Goal: Information Seeking & Learning: Learn about a topic

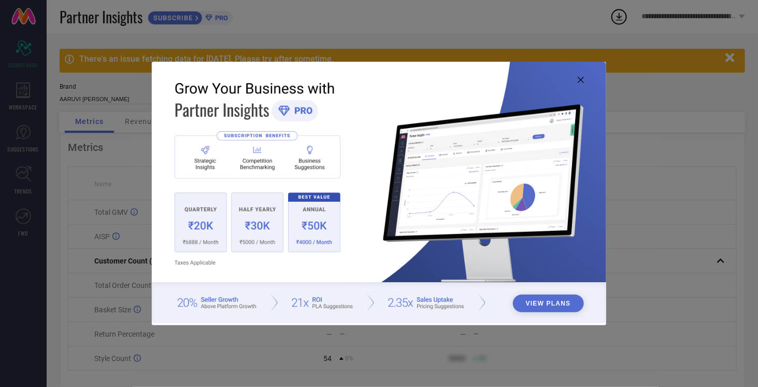
click at [579, 77] on icon at bounding box center [581, 80] width 6 height 6
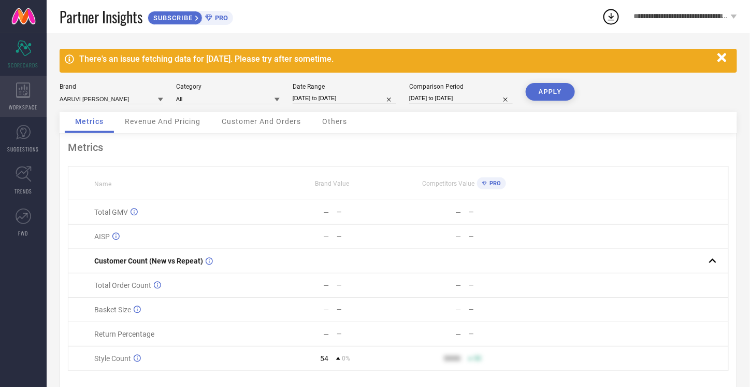
click at [25, 102] on div "WORKSPACE" at bounding box center [23, 96] width 47 height 41
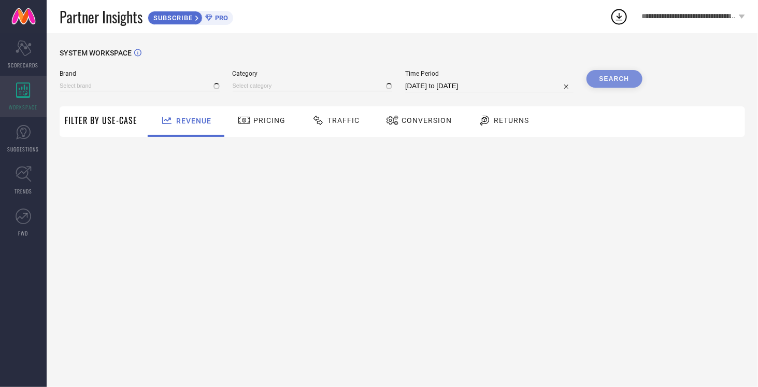
type input "AARUVI [PERSON_NAME]"
type input "All"
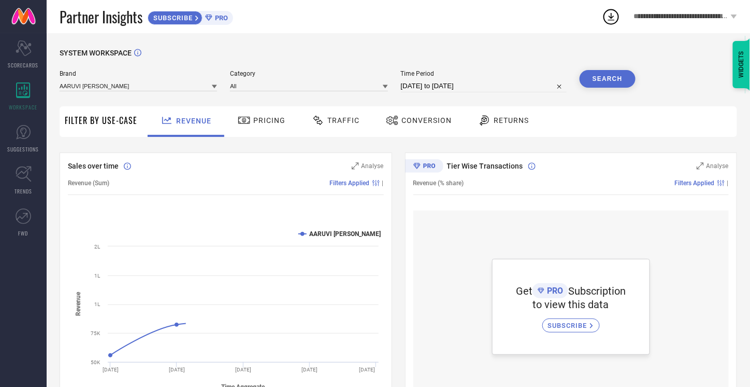
click at [486, 124] on icon at bounding box center [484, 120] width 13 height 12
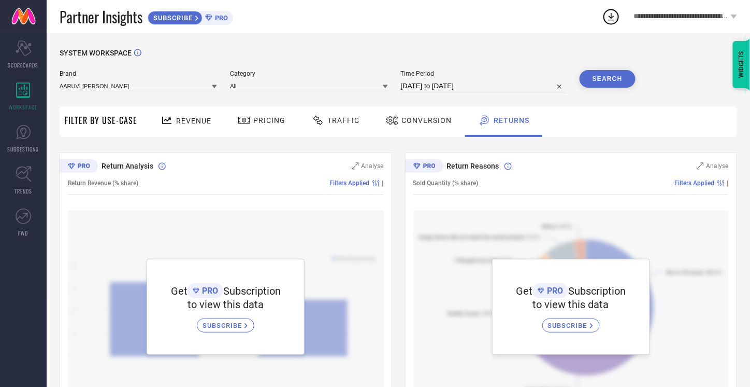
click at [195, 119] on span "Revenue" at bounding box center [193, 121] width 35 height 8
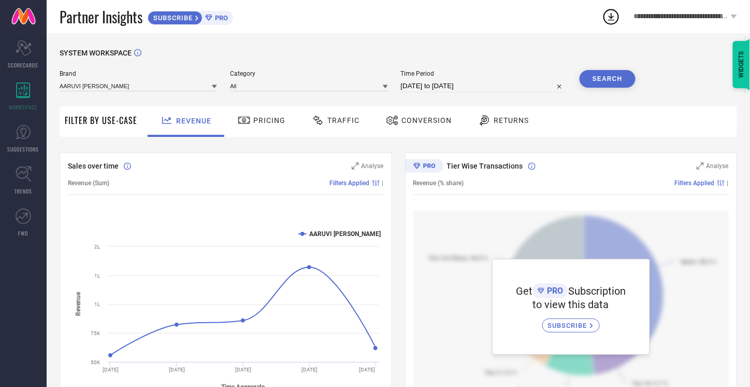
click at [424, 115] on div "Conversion" at bounding box center [418, 120] width 71 height 18
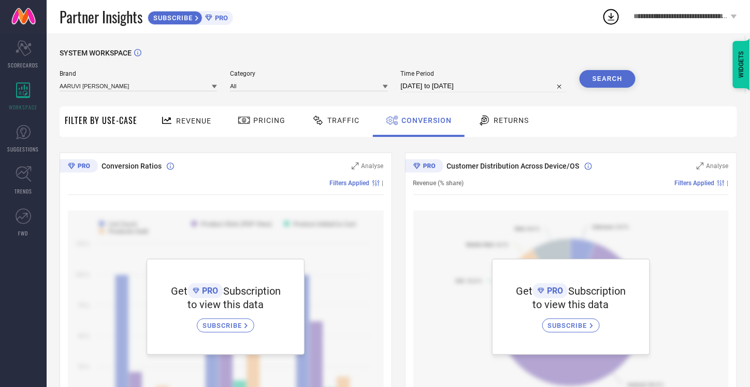
click at [496, 119] on span "Returns" at bounding box center [511, 120] width 35 height 8
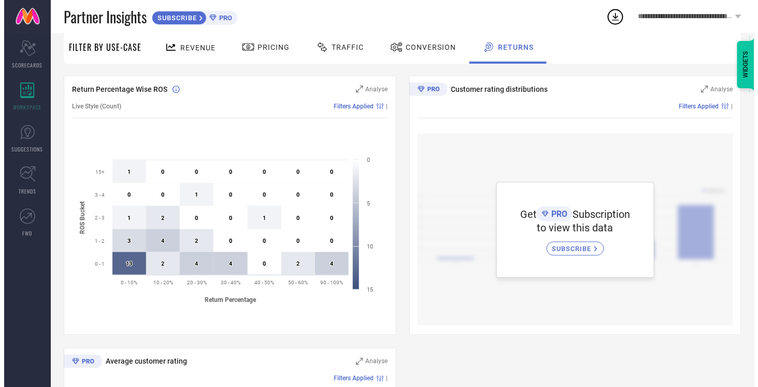
scroll to position [357, 0]
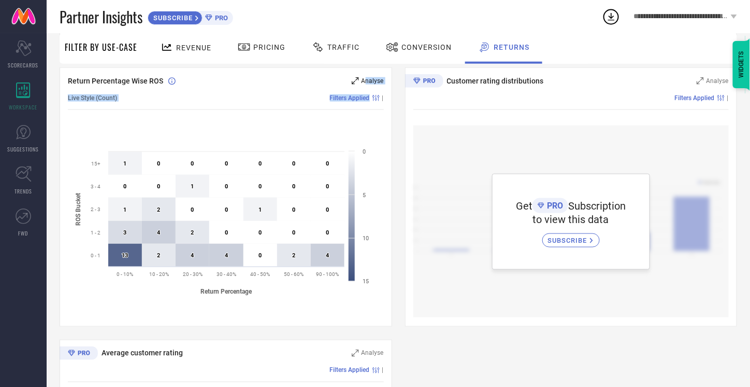
drag, startPoint x: 369, startPoint y: 86, endPoint x: 367, endPoint y: 81, distance: 5.3
click at [367, 81] on div "Return Percentage Wise ROS Analyse Live Style (Count) Filters Applied | Created…" at bounding box center [226, 196] width 333 height 259
click at [367, 81] on span "Analyse" at bounding box center [373, 80] width 22 height 7
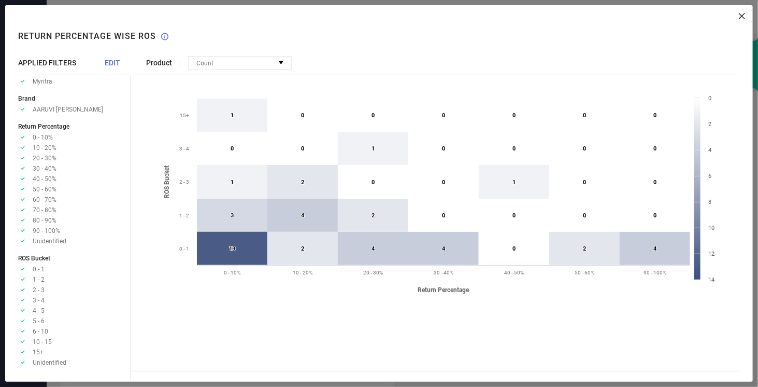
scroll to position [0, 0]
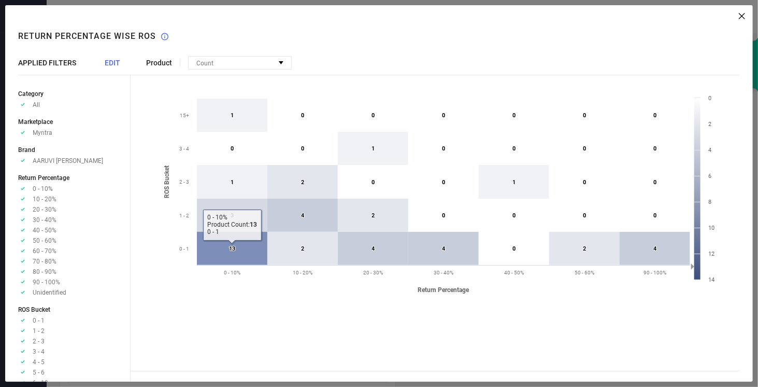
click at [242, 257] on icon at bounding box center [232, 248] width 70 height 33
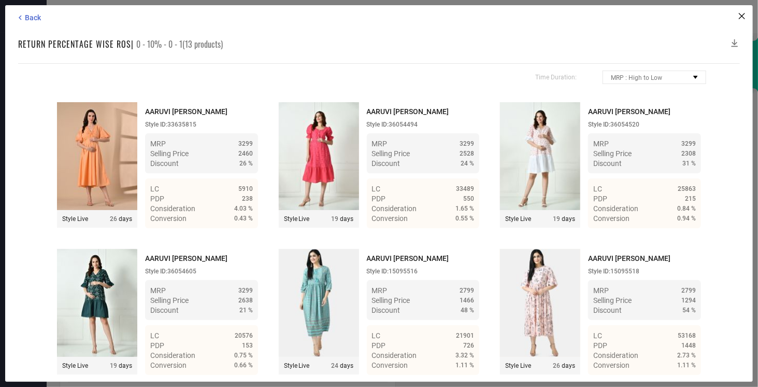
scroll to position [2, 0]
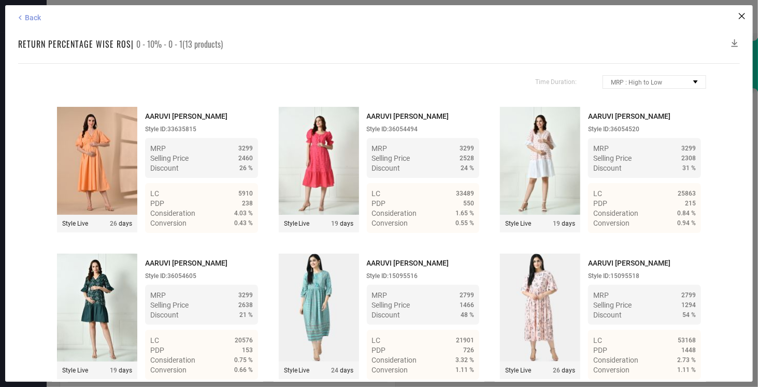
click at [30, 16] on span "Back" at bounding box center [33, 17] width 16 height 8
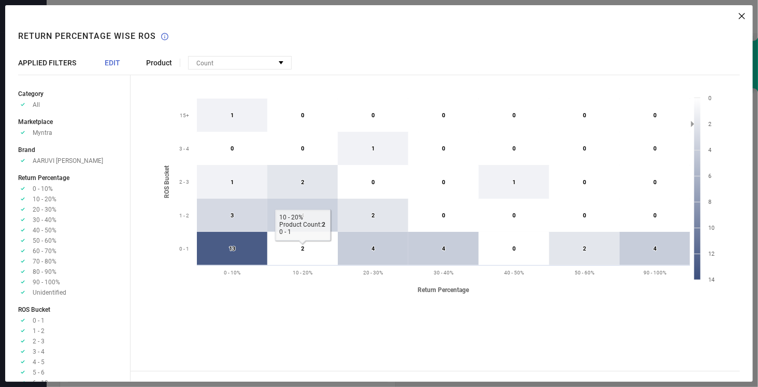
click at [315, 246] on icon at bounding box center [302, 248] width 70 height 33
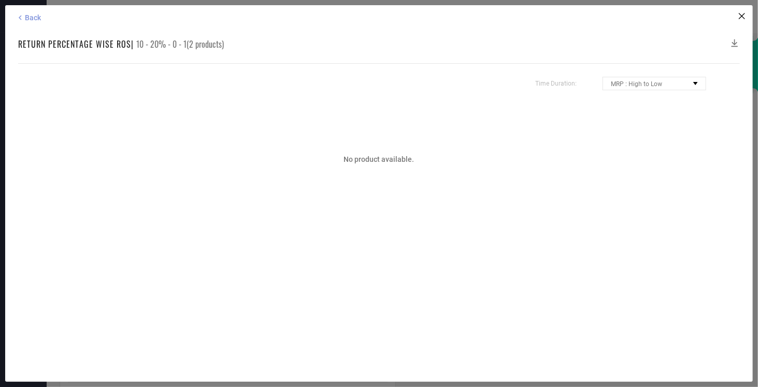
click at [34, 14] on span "Back" at bounding box center [33, 17] width 16 height 8
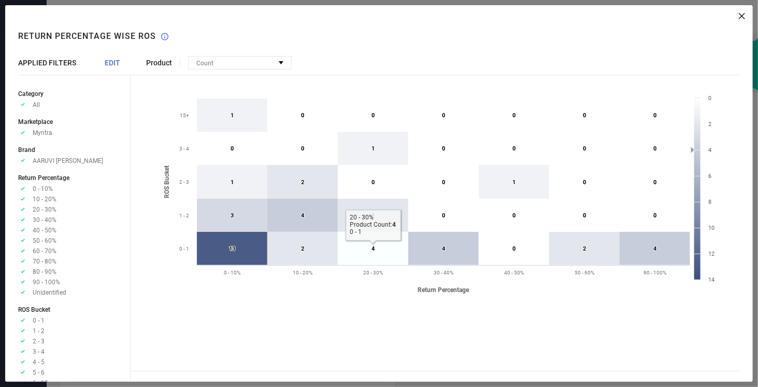
click at [388, 252] on icon at bounding box center [373, 248] width 70 height 33
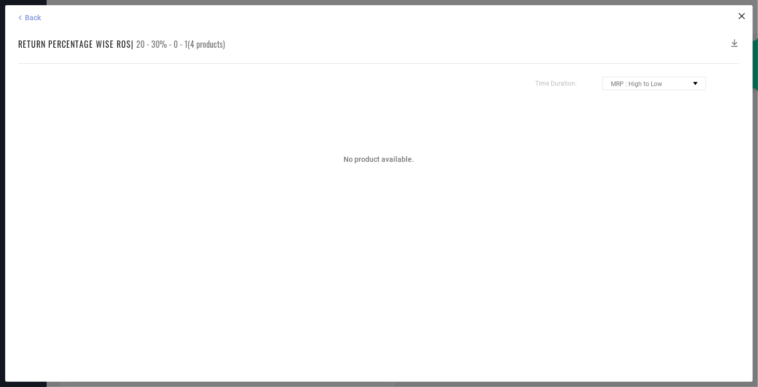
click at [27, 21] on span "Back" at bounding box center [33, 17] width 16 height 8
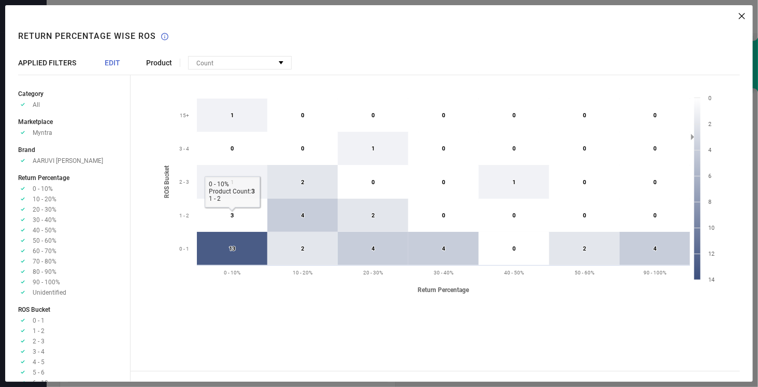
click at [262, 207] on icon at bounding box center [232, 214] width 70 height 33
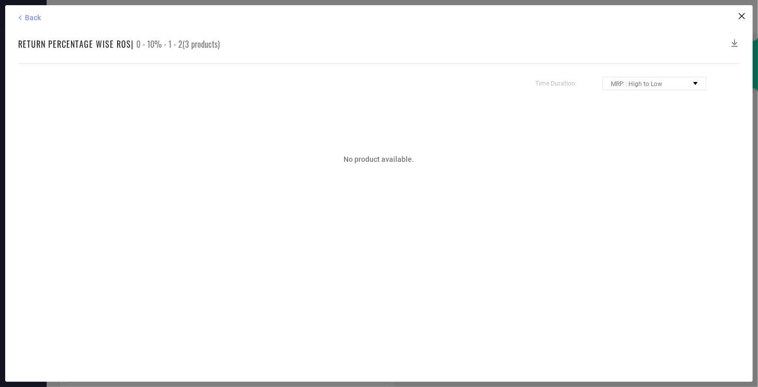
click at [32, 13] on span "Back" at bounding box center [33, 17] width 16 height 8
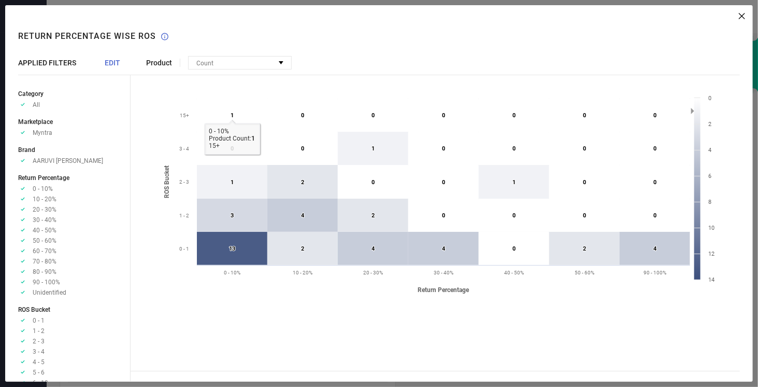
click at [239, 111] on icon at bounding box center [232, 114] width 70 height 33
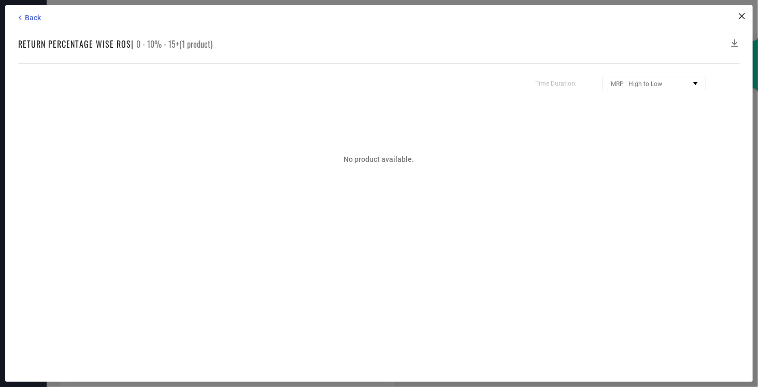
click at [30, 10] on div "Back Return Percentage Wise ROS | 0 - 10% - 15+(1 product) Time Duration: MRP :…" at bounding box center [379, 193] width 748 height 376
click at [33, 20] on span "Back" at bounding box center [33, 17] width 16 height 8
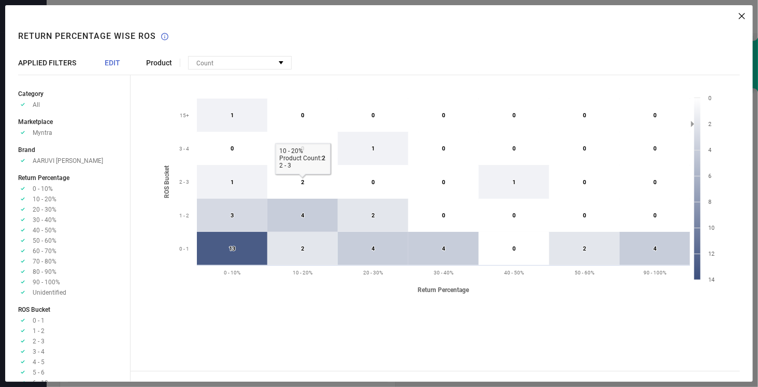
click at [290, 172] on icon at bounding box center [302, 182] width 70 height 34
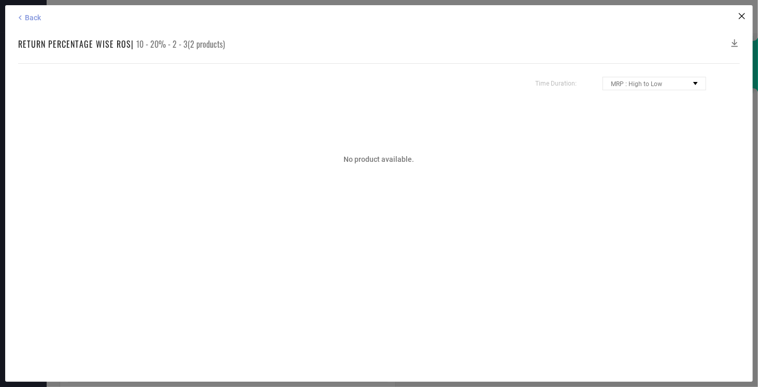
click at [20, 16] on icon at bounding box center [20, 17] width 9 height 9
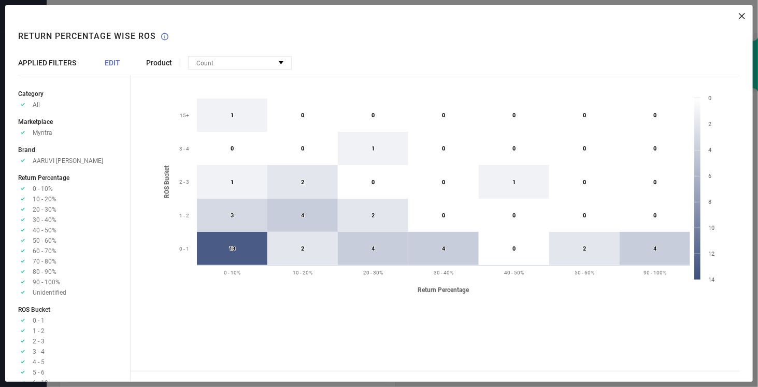
click at [114, 65] on span "EDIT" at bounding box center [113, 63] width 16 height 8
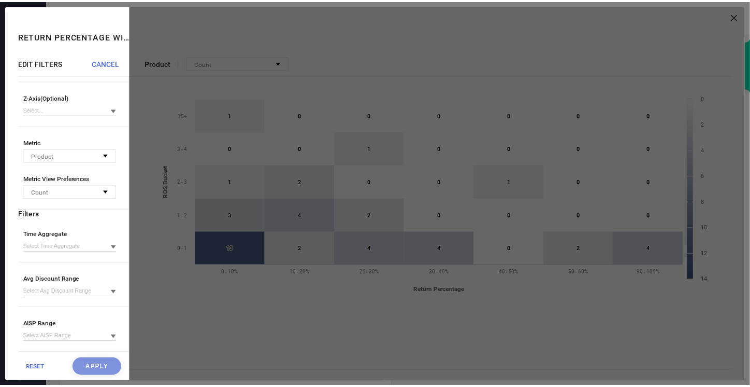
scroll to position [0, 0]
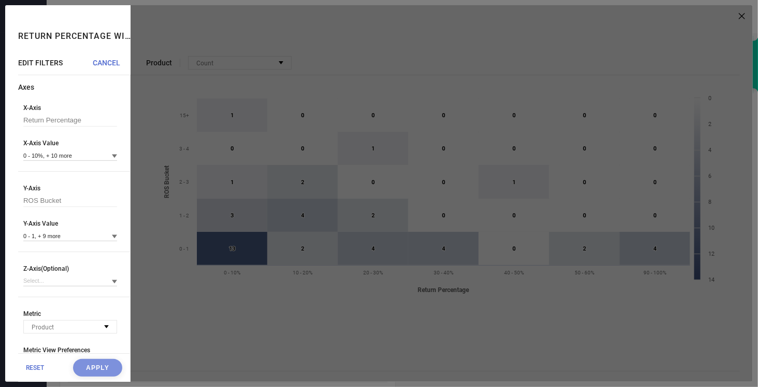
click at [101, 64] on span "CANCEL" at bounding box center [106, 63] width 27 height 8
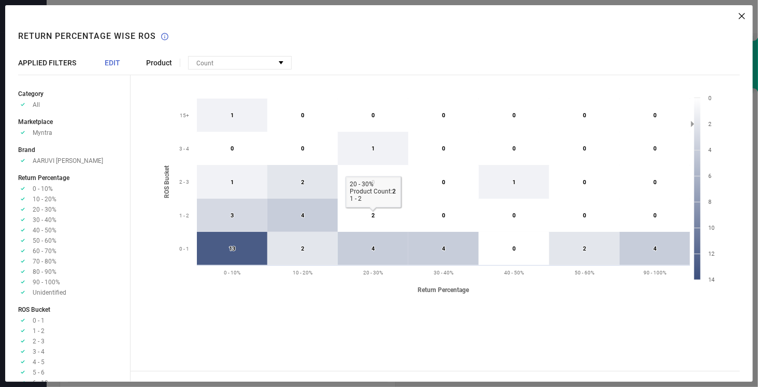
click at [391, 214] on icon at bounding box center [373, 214] width 70 height 33
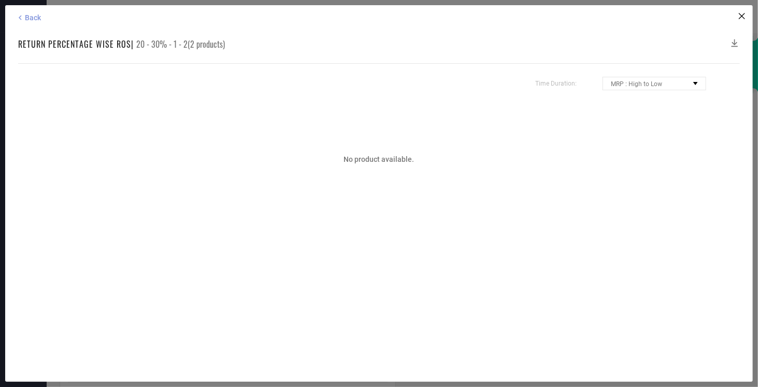
click at [30, 19] on span "Back" at bounding box center [33, 17] width 16 height 8
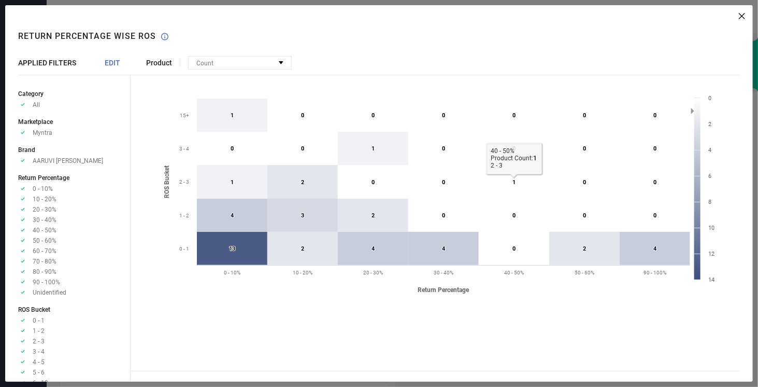
click at [510, 178] on icon at bounding box center [514, 182] width 70 height 34
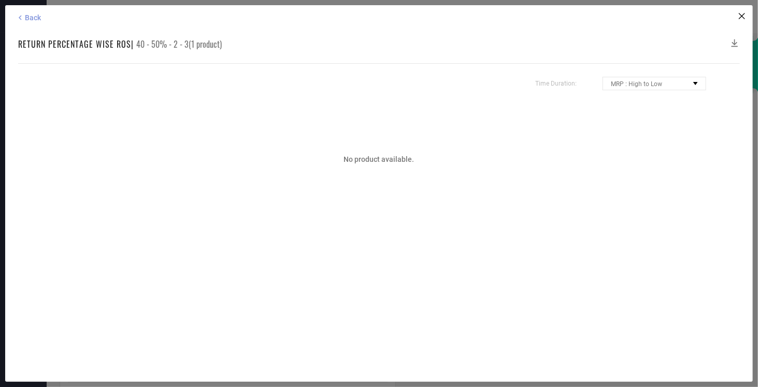
click at [30, 15] on span "Back" at bounding box center [33, 17] width 16 height 8
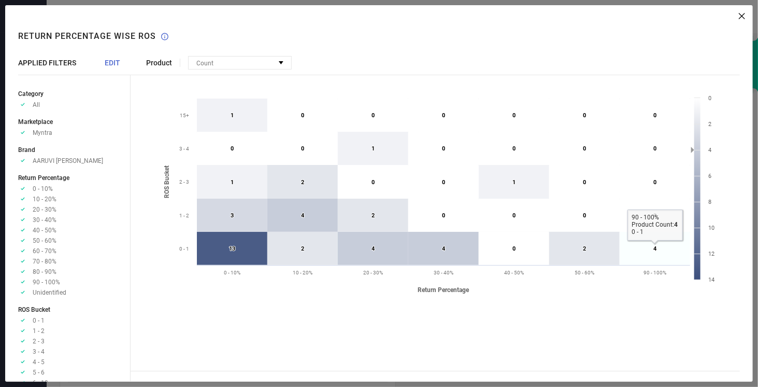
click at [646, 255] on icon at bounding box center [655, 248] width 70 height 33
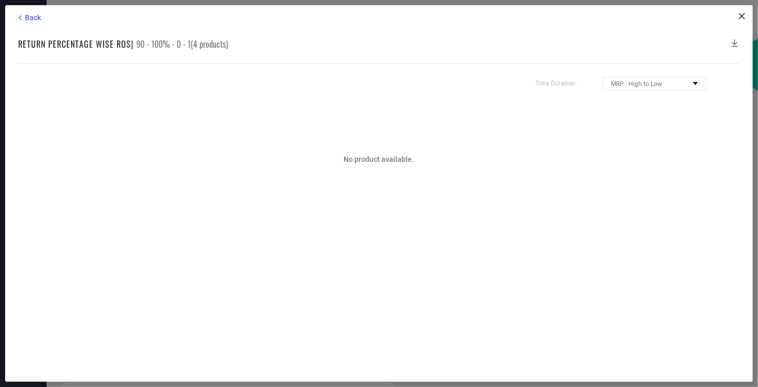
click at [31, 12] on div "Back Return Percentage Wise ROS | 90 - 100% - 0 - 1(4 products) Time Duration: …" at bounding box center [379, 193] width 748 height 376
click at [32, 15] on span "Back" at bounding box center [33, 17] width 16 height 8
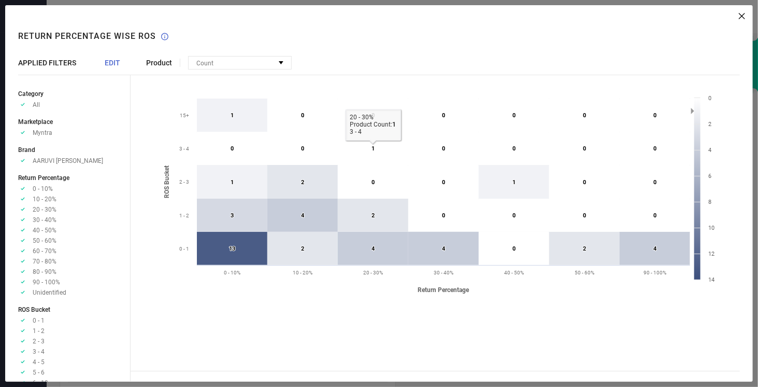
click at [368, 147] on icon at bounding box center [373, 148] width 70 height 33
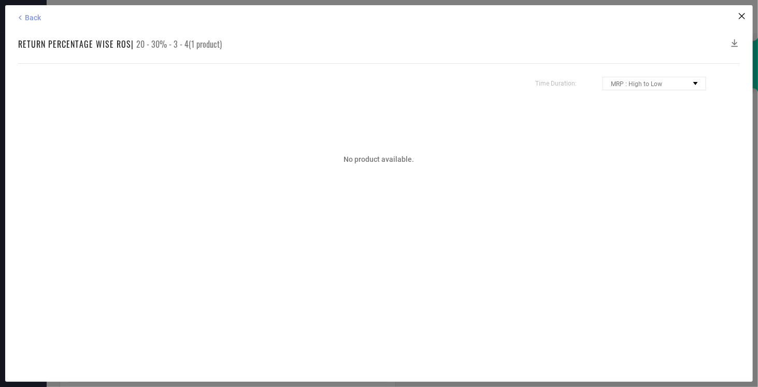
click at [31, 17] on span "Back" at bounding box center [33, 17] width 16 height 8
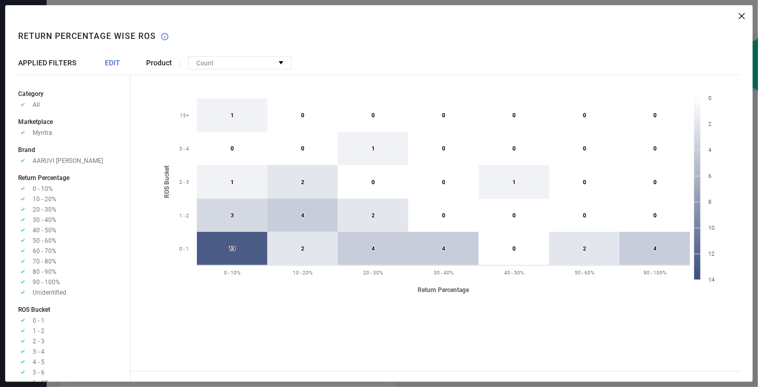
click at [743, 19] on icon at bounding box center [742, 16] width 6 height 6
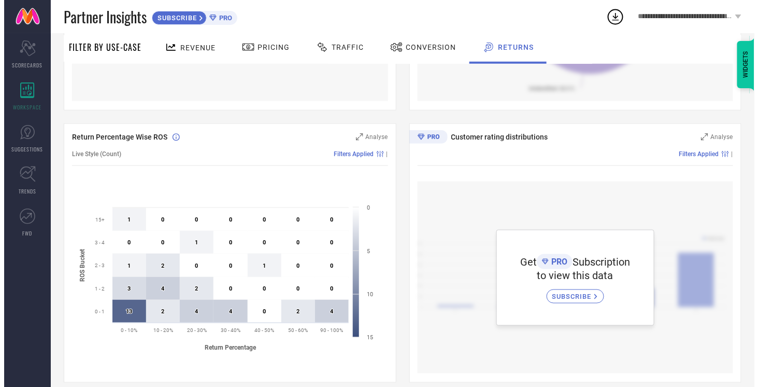
scroll to position [302, 0]
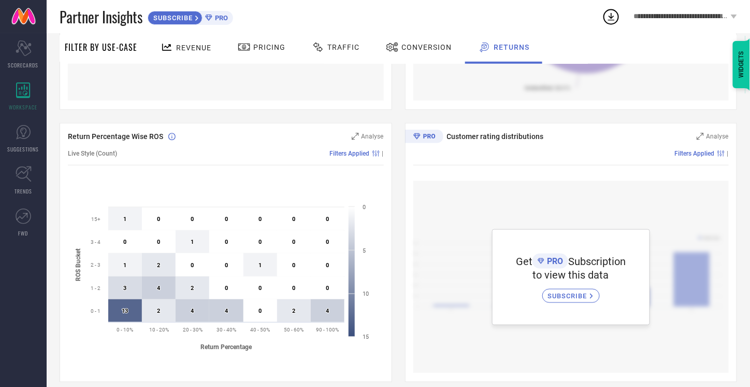
click at [365, 142] on div "Live Style (Count) Filters Applied |" at bounding box center [226, 153] width 316 height 24
click at [365, 137] on span "Analyse" at bounding box center [373, 136] width 22 height 7
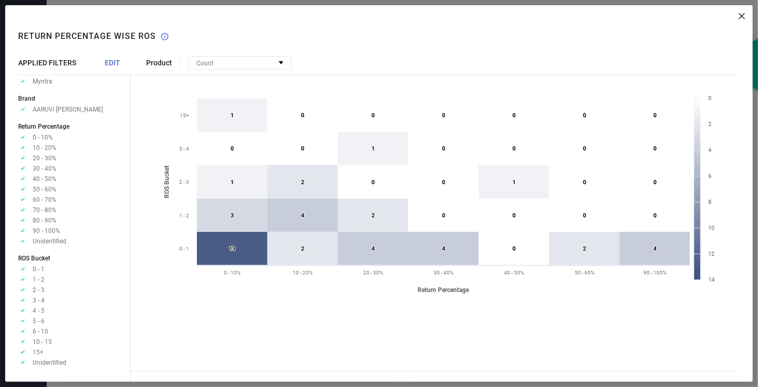
scroll to position [0, 0]
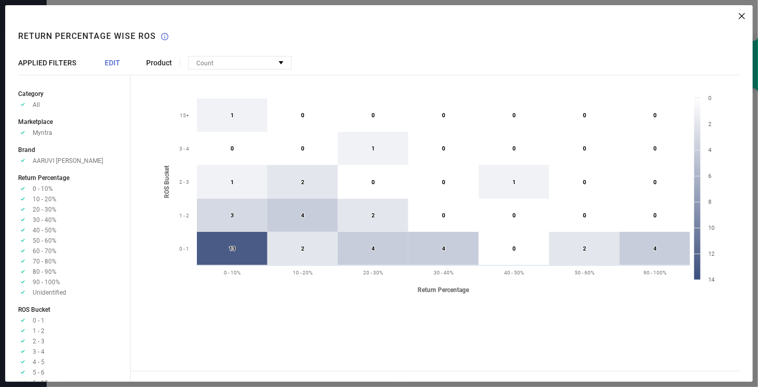
click at [112, 60] on span "EDIT" at bounding box center [113, 63] width 16 height 8
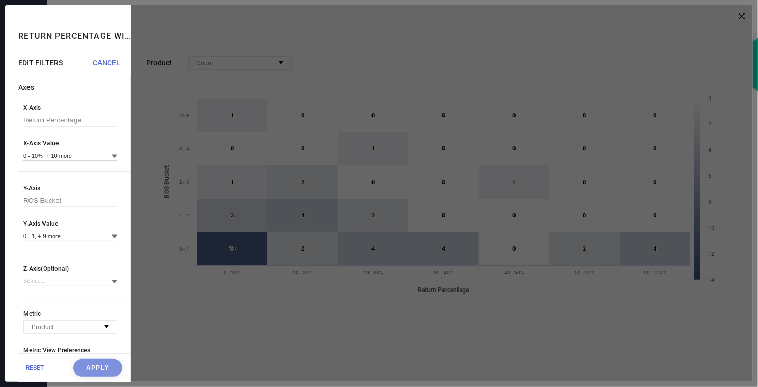
click at [103, 64] on span "CANCEL" at bounding box center [106, 63] width 27 height 8
